Goal: Information Seeking & Learning: Learn about a topic

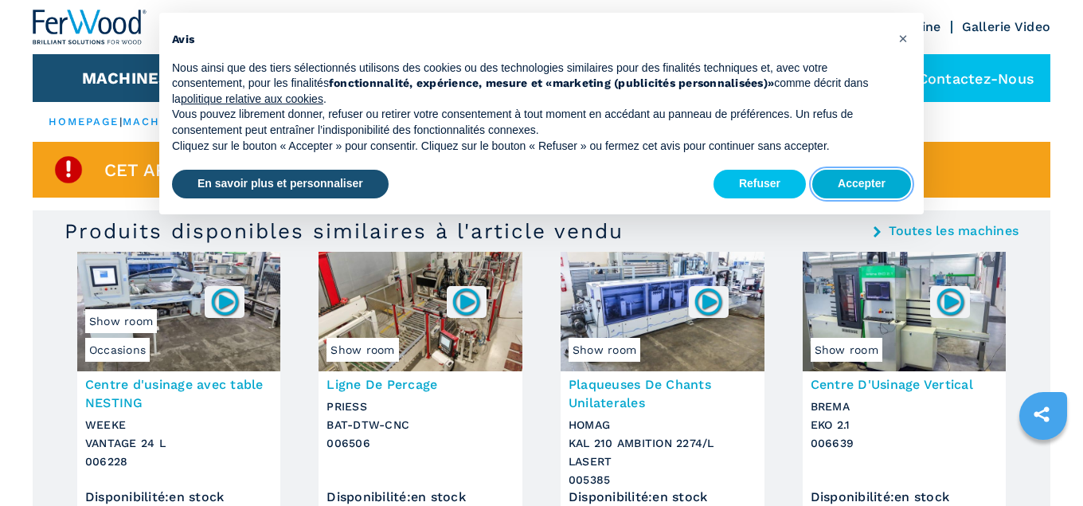
click at [874, 187] on button "Accepter" at bounding box center [861, 184] width 99 height 29
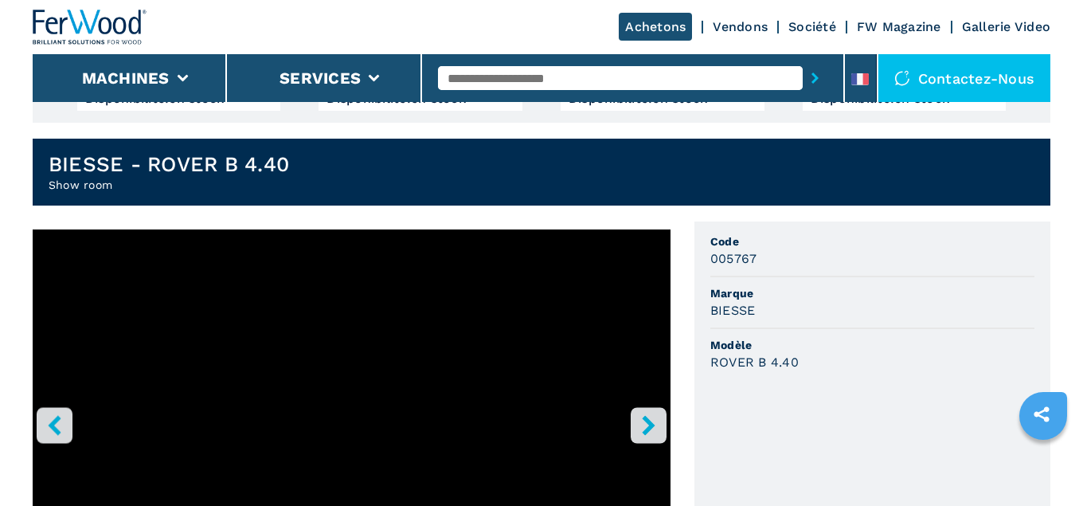
scroll to position [418, 0]
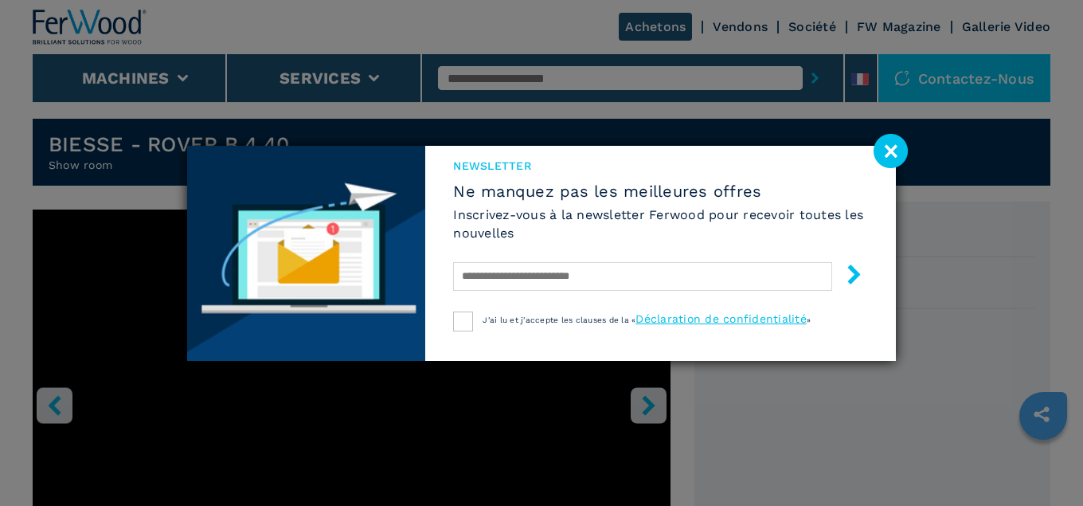
click at [897, 154] on image at bounding box center [891, 151] width 34 height 34
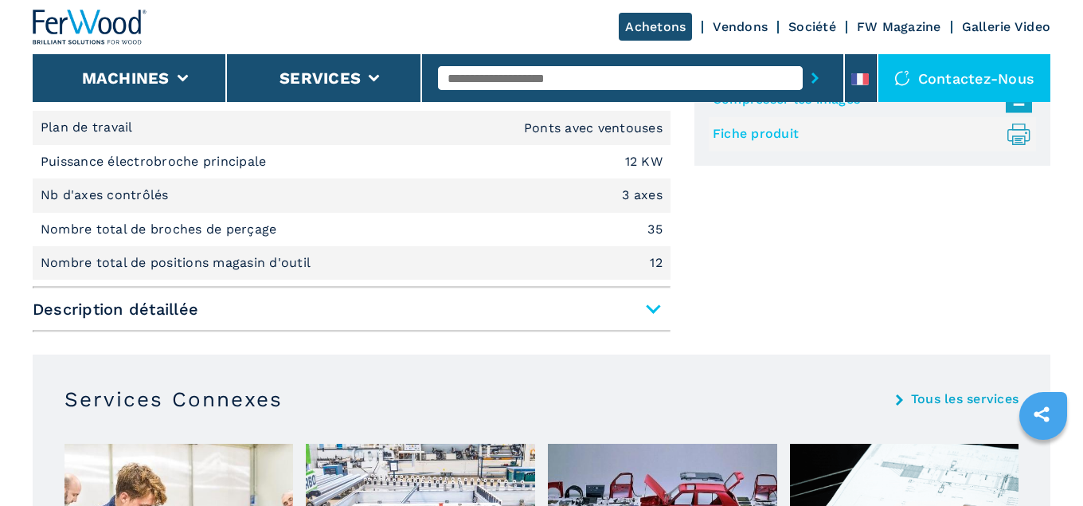
scroll to position [1071, 0]
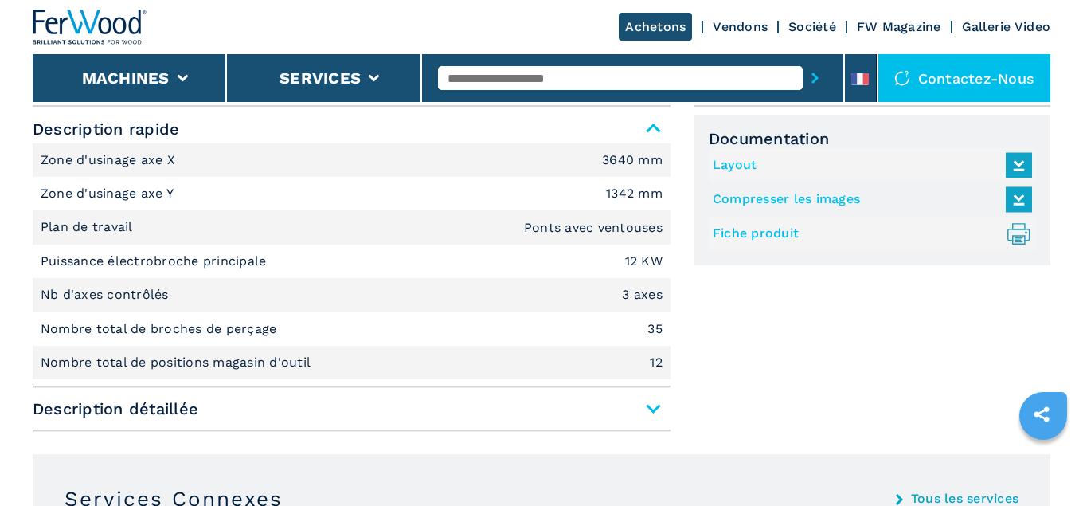
click at [648, 408] on span "Description détaillée" at bounding box center [352, 408] width 638 height 29
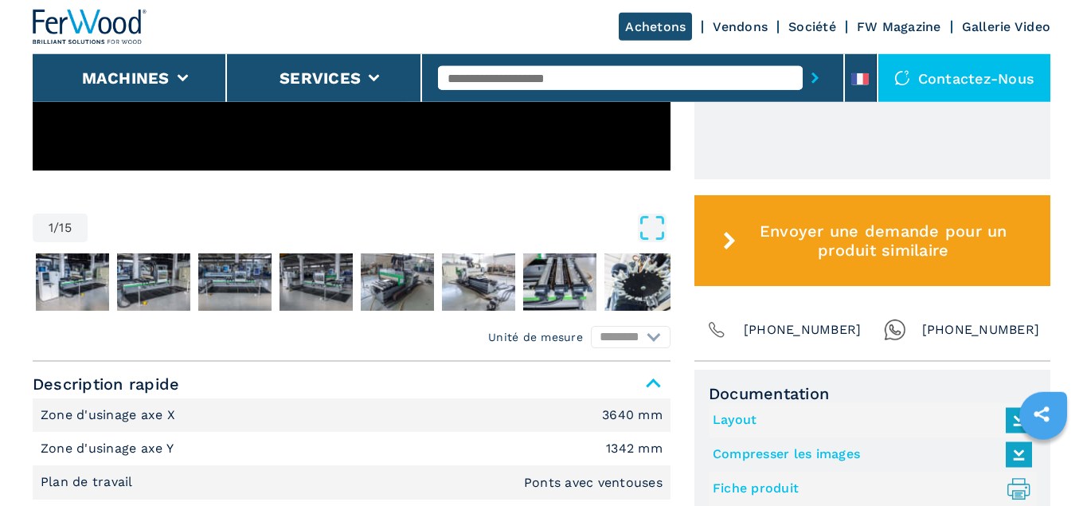
scroll to position [810, 0]
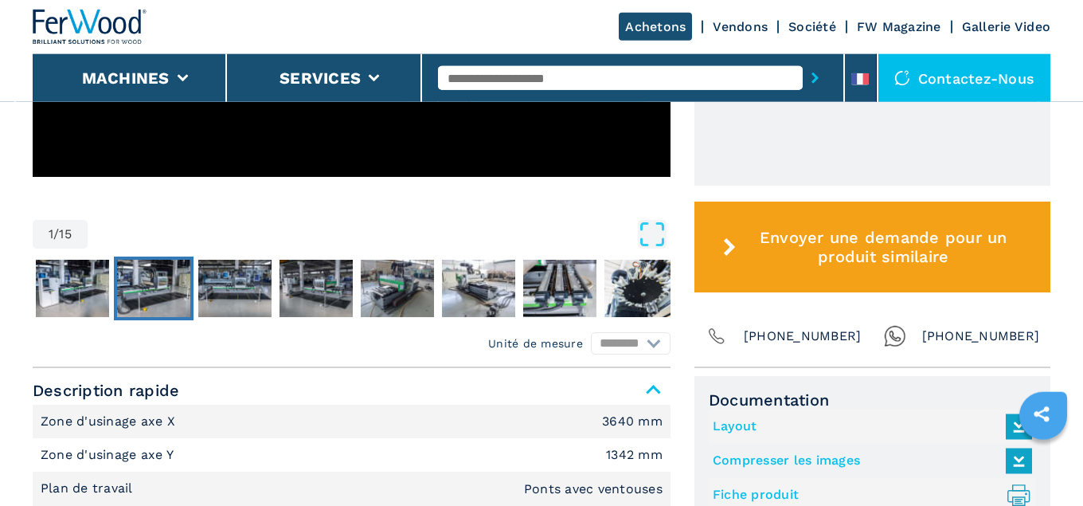
click at [166, 286] on img "Go to Slide 3" at bounding box center [153, 288] width 73 height 57
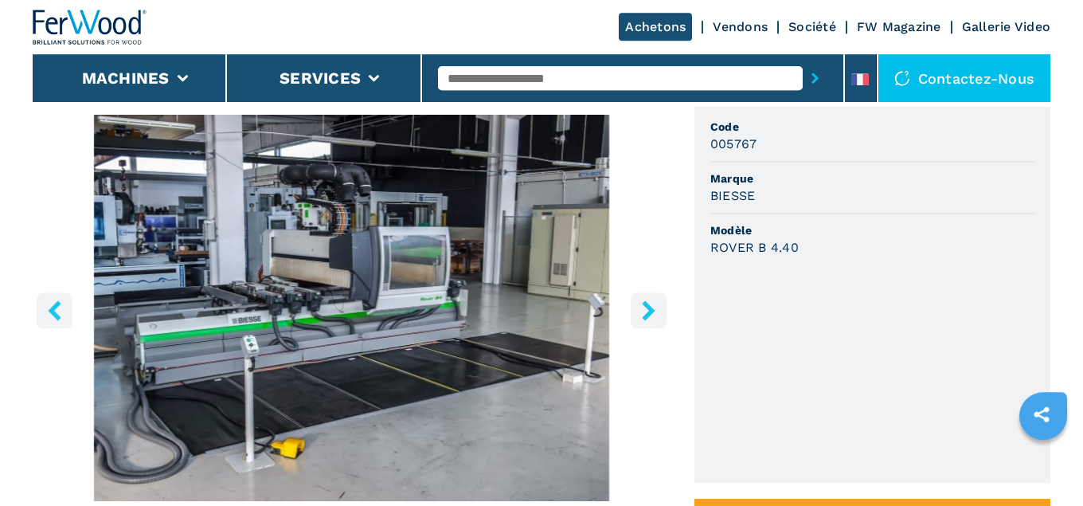
scroll to position [468, 0]
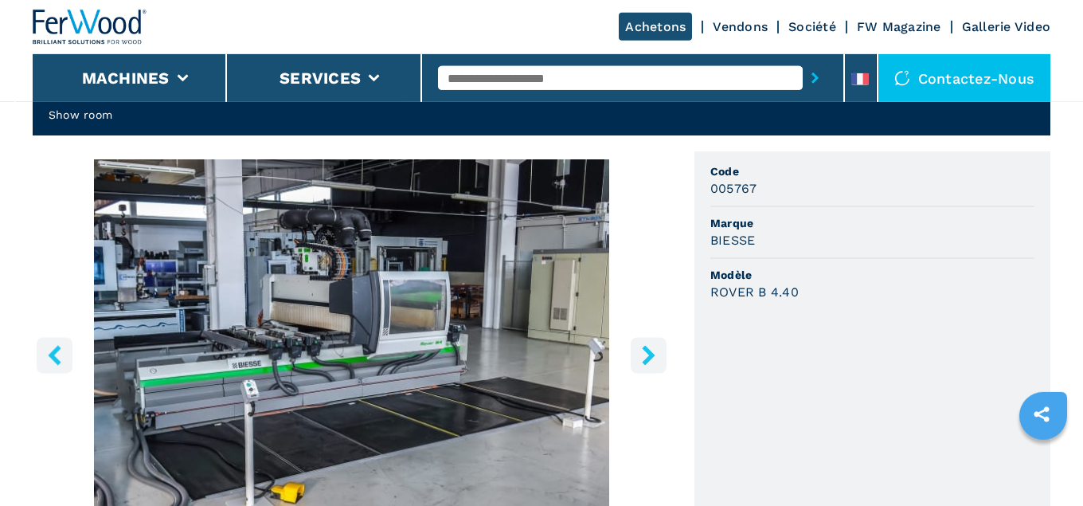
click at [659, 354] on button "right-button" at bounding box center [649, 355] width 36 height 36
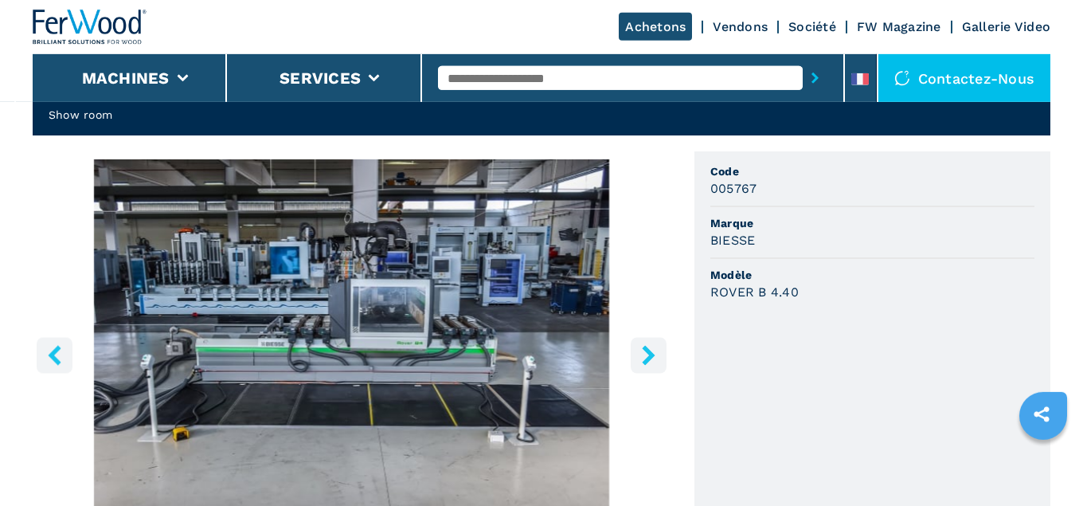
click at [646, 354] on icon "right-button" at bounding box center [649, 355] width 20 height 20
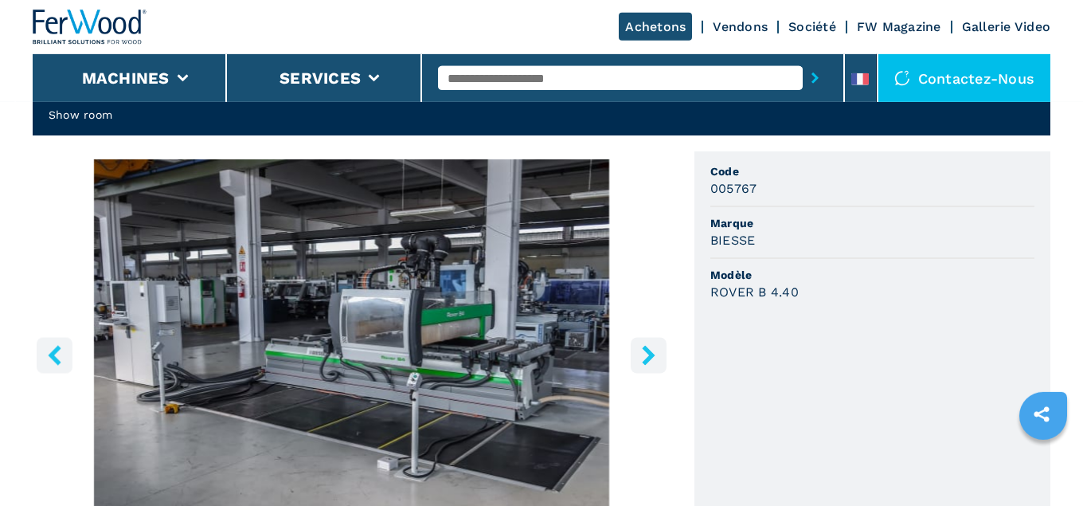
click at [647, 355] on icon "right-button" at bounding box center [649, 355] width 20 height 20
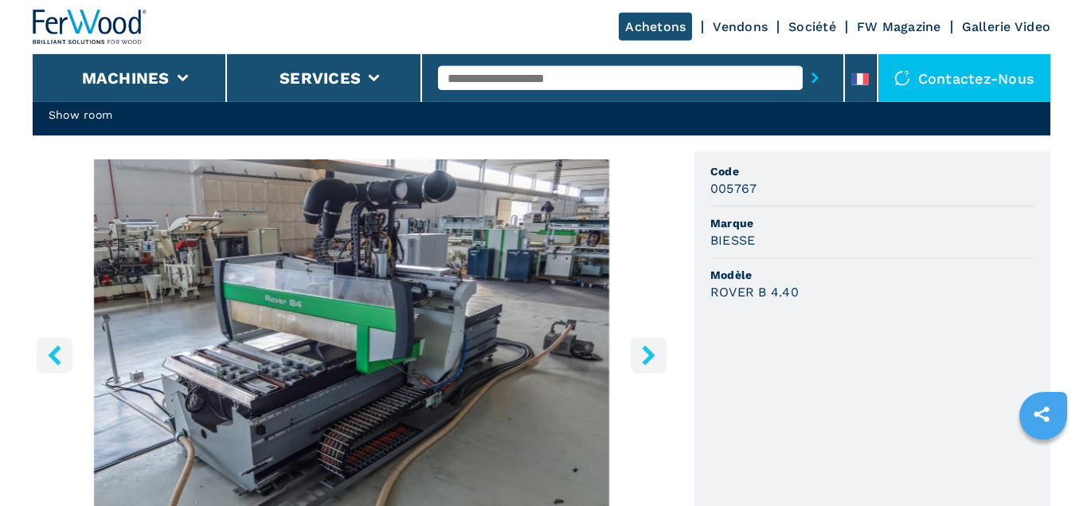
click at [649, 355] on icon "right-button" at bounding box center [648, 355] width 13 height 20
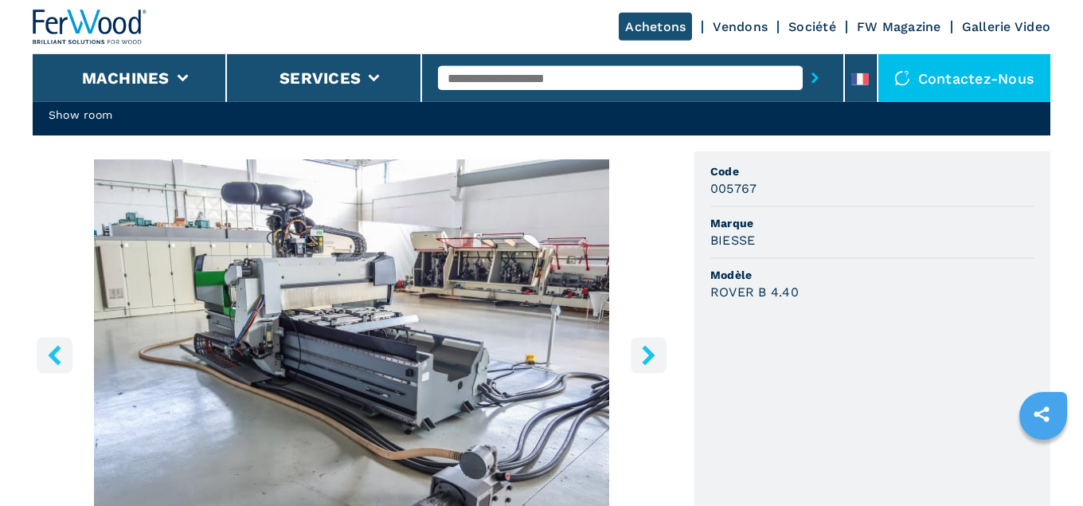
click at [649, 355] on icon "right-button" at bounding box center [648, 355] width 13 height 20
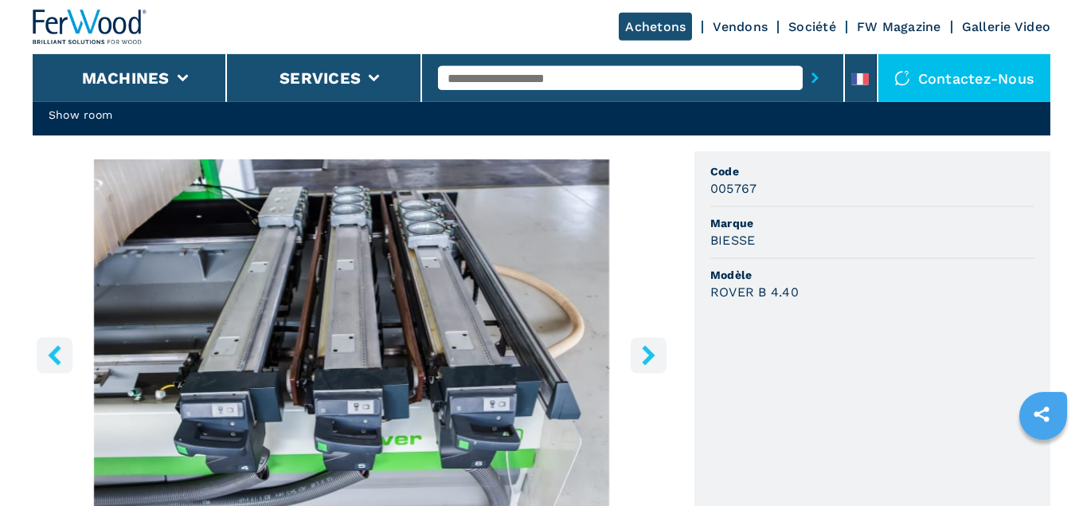
click at [649, 355] on icon "right-button" at bounding box center [648, 355] width 13 height 20
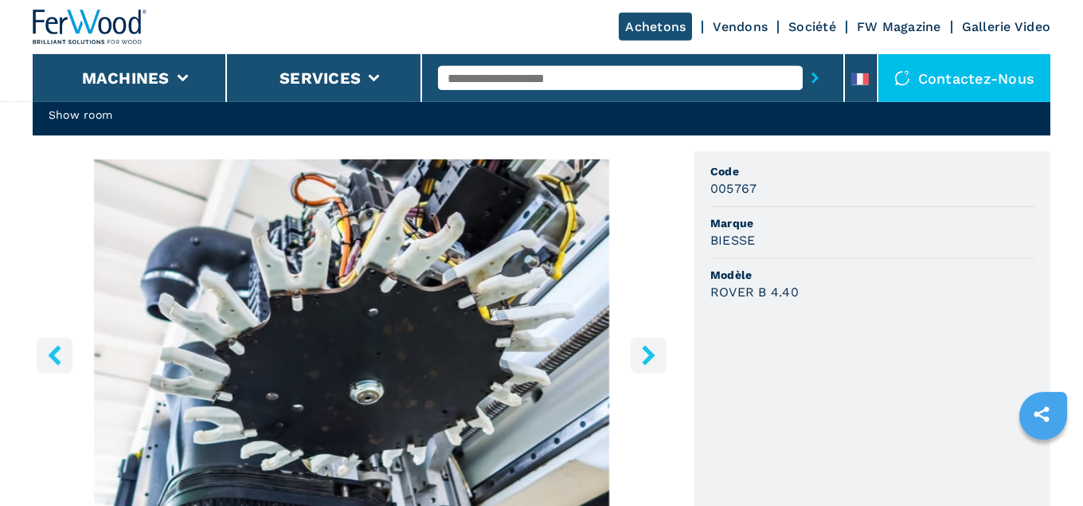
click at [649, 355] on icon "right-button" at bounding box center [648, 355] width 13 height 20
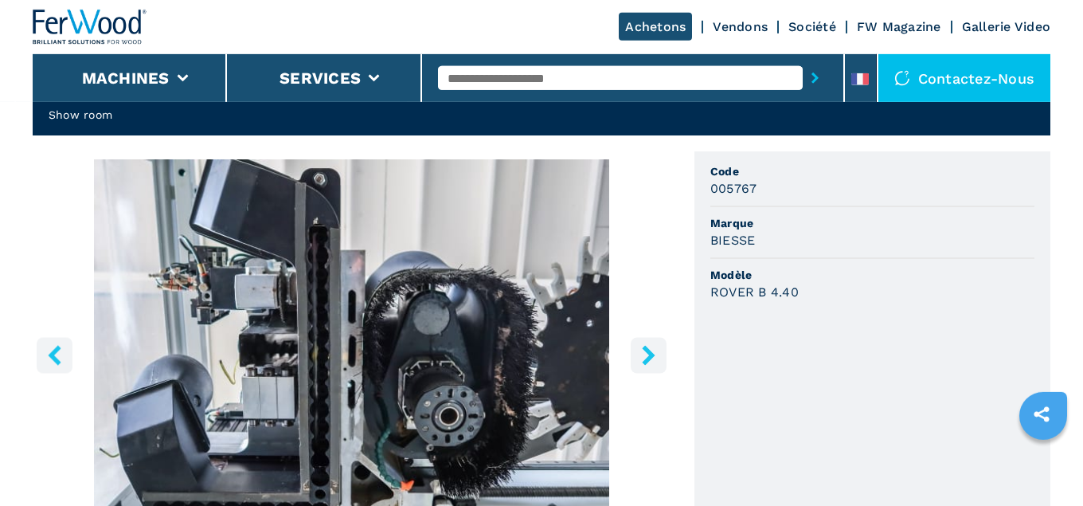
click at [649, 355] on icon "right-button" at bounding box center [648, 355] width 13 height 20
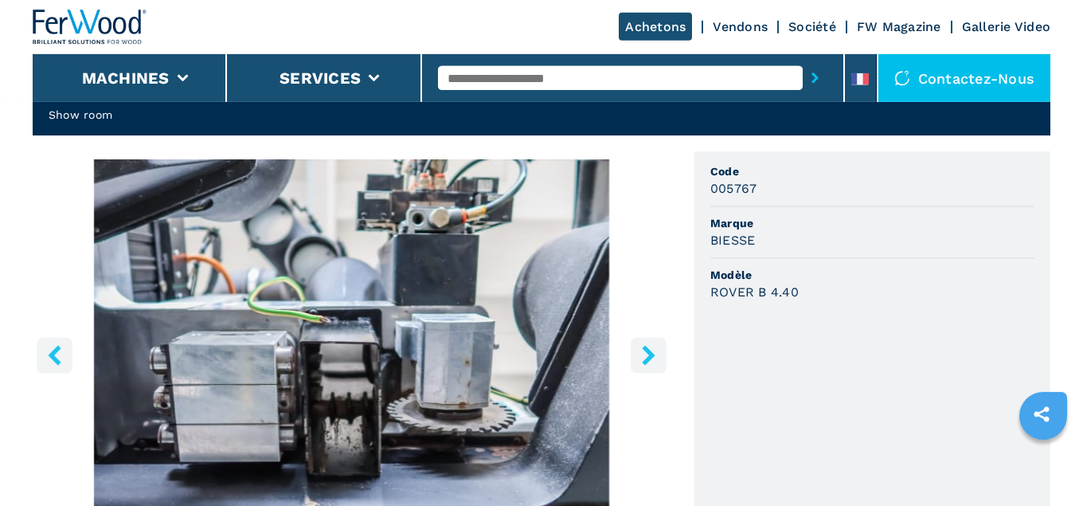
click at [649, 355] on icon "right-button" at bounding box center [648, 355] width 13 height 20
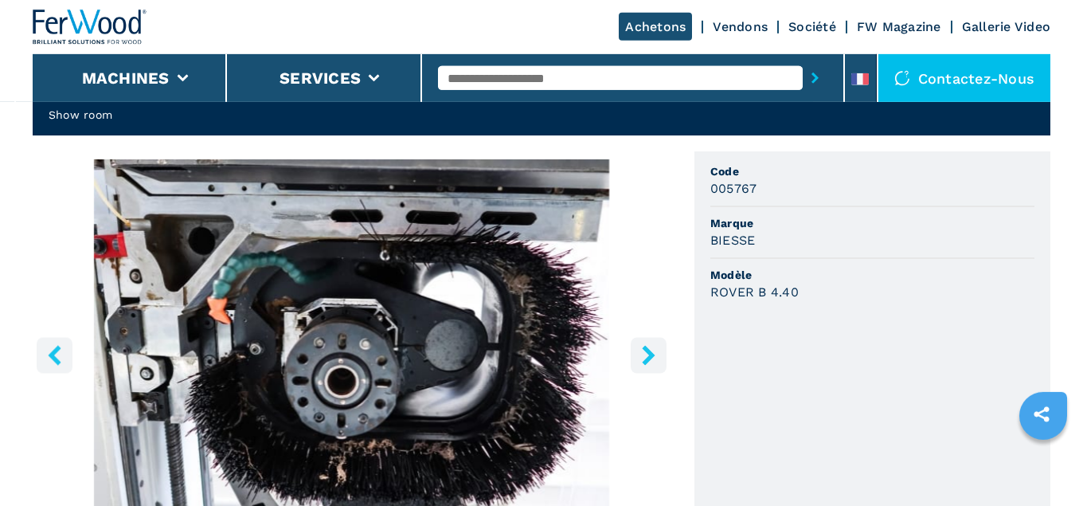
click at [649, 355] on icon "right-button" at bounding box center [648, 355] width 13 height 20
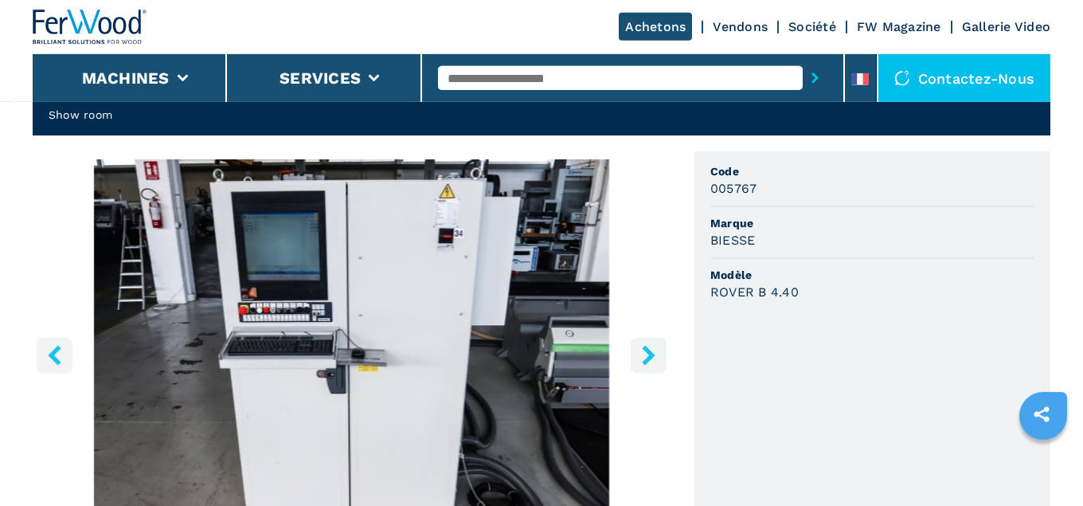
click at [649, 355] on icon "right-button" at bounding box center [648, 355] width 13 height 20
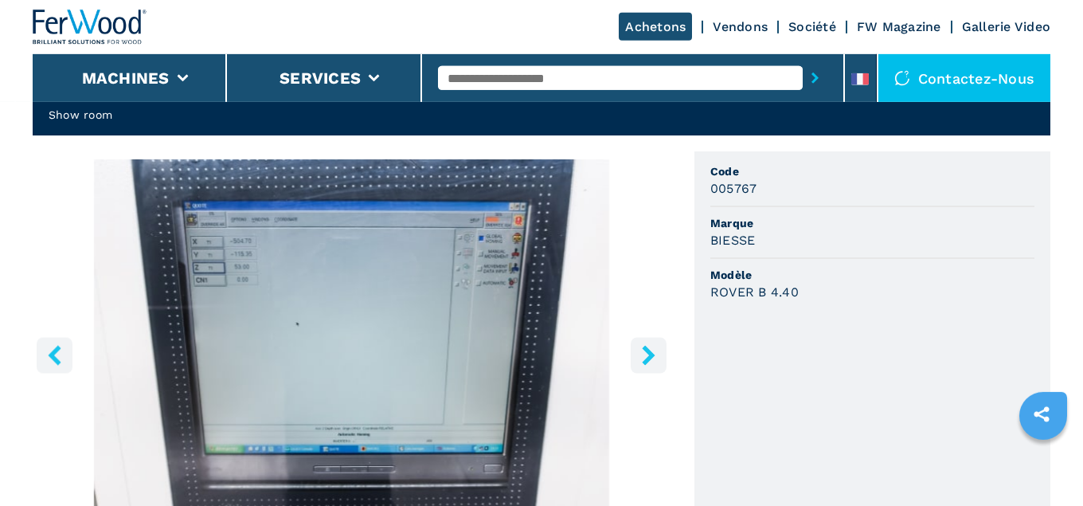
click at [649, 355] on icon "right-button" at bounding box center [648, 355] width 13 height 20
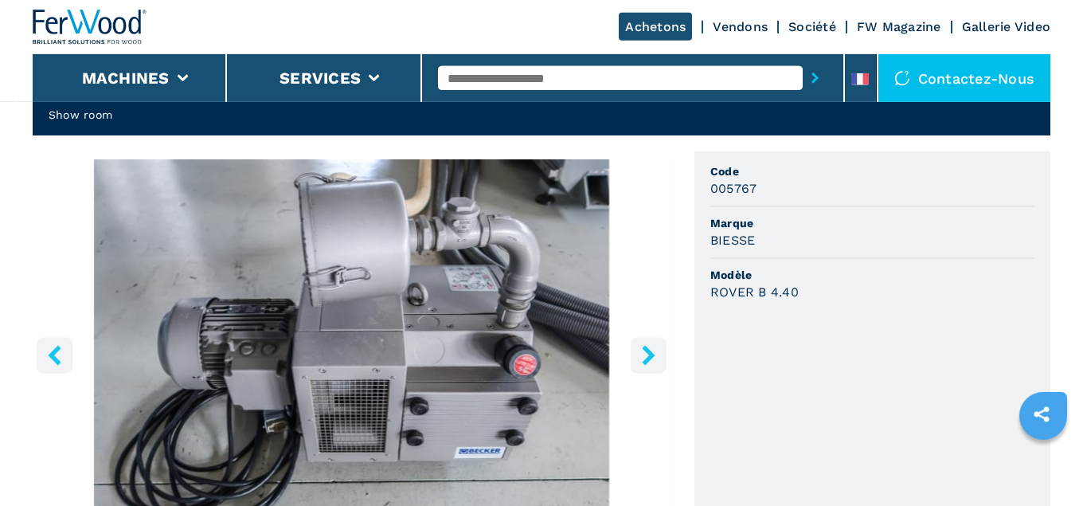
click at [649, 355] on icon "right-button" at bounding box center [648, 355] width 13 height 20
